Goal: Information Seeking & Learning: Learn about a topic

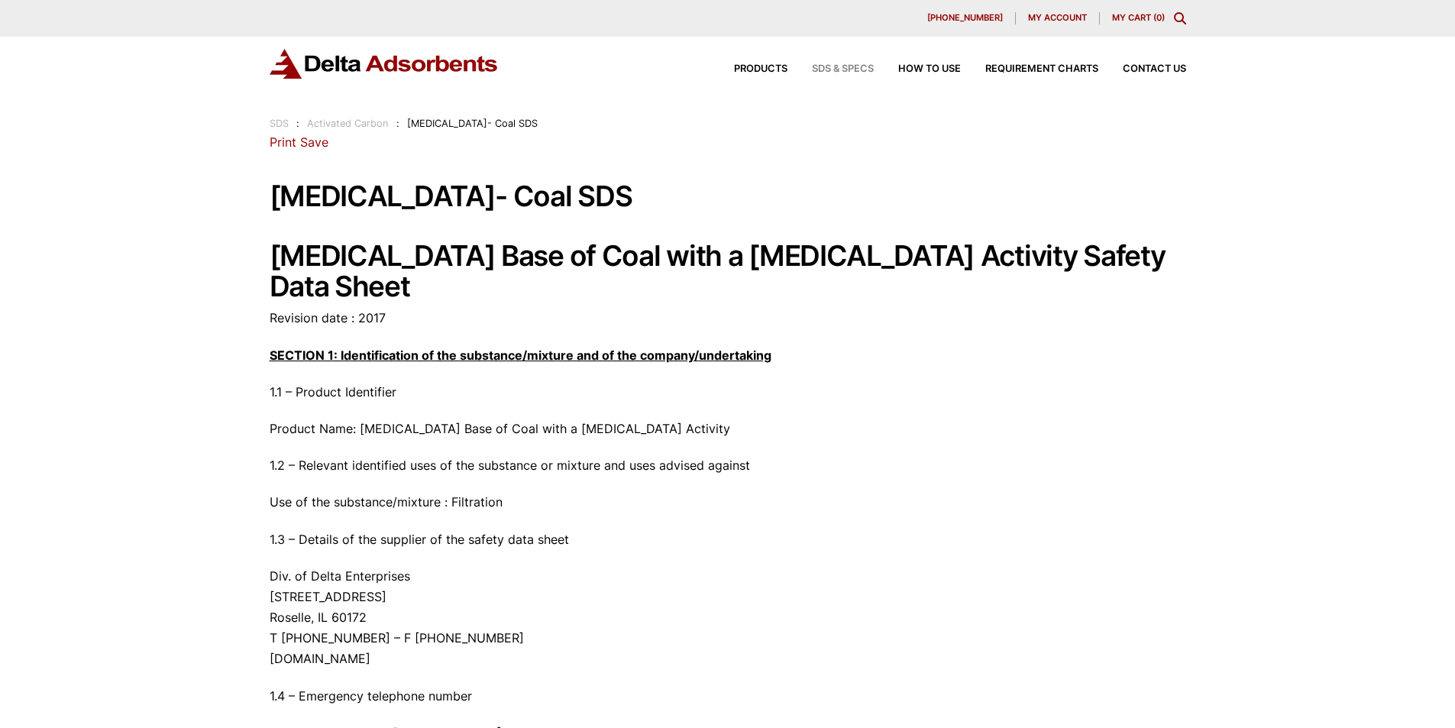
click at [824, 67] on span "SDS & SPECS" at bounding box center [843, 69] width 62 height 10
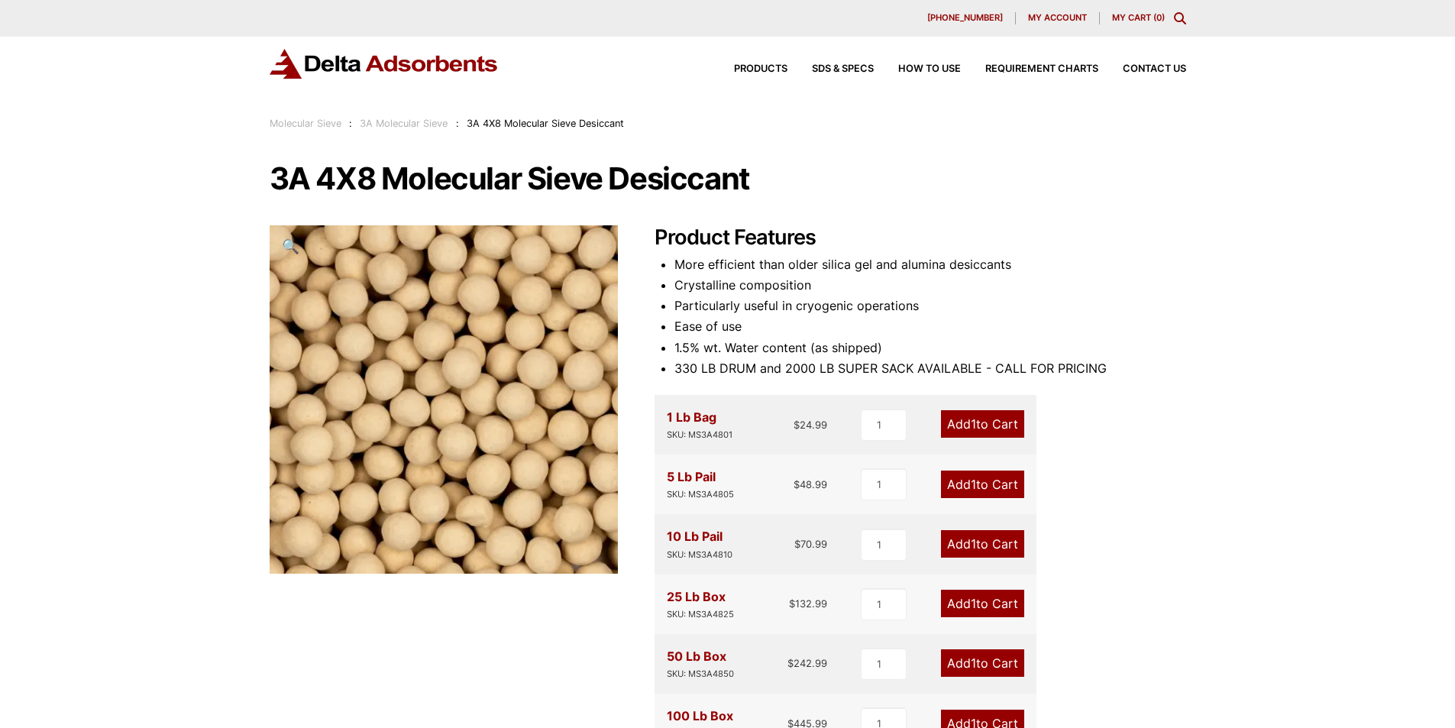
click at [1097, 443] on div "Product Features More efficient than older silica gel and alumina desiccants Cr…" at bounding box center [921, 617] width 532 height 784
